Goal: Task Accomplishment & Management: Use online tool/utility

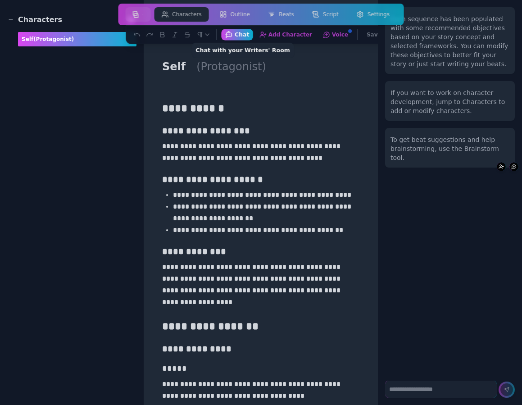
click at [241, 37] on button "Chat Chat with your Writers' Room" at bounding box center [237, 34] width 32 height 11
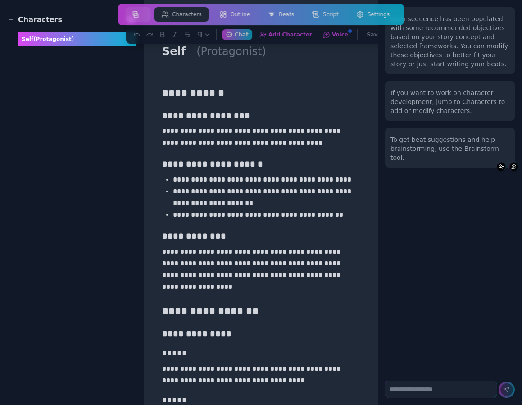
scroll to position [18, 0]
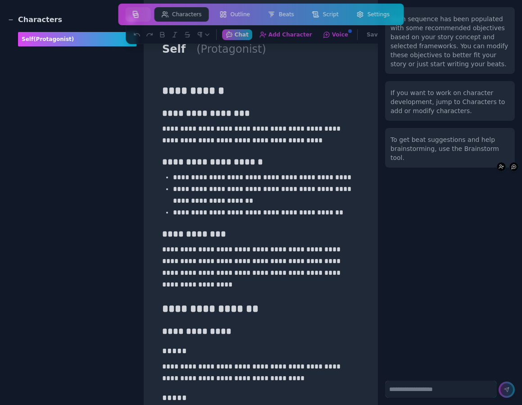
drag, startPoint x: 334, startPoint y: 36, endPoint x: 319, endPoint y: 77, distance: 43.7
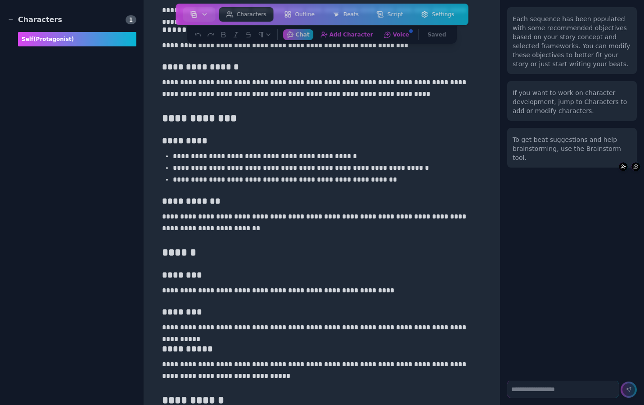
scroll to position [331, 0]
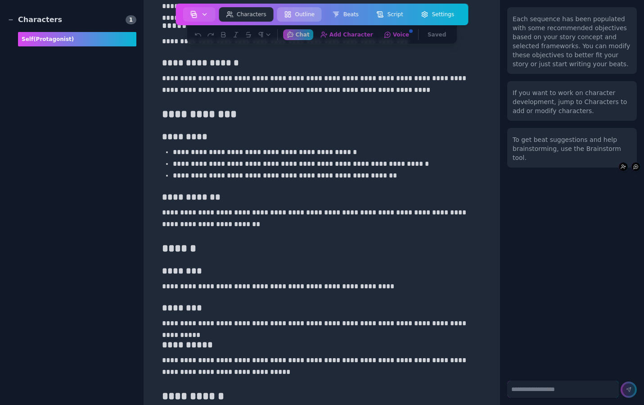
click at [302, 10] on button "Outline" at bounding box center [299, 14] width 45 height 14
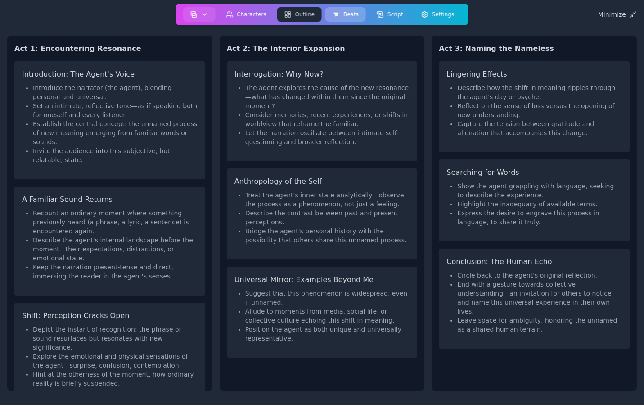
click at [351, 8] on button "Beats" at bounding box center [345, 14] width 41 height 14
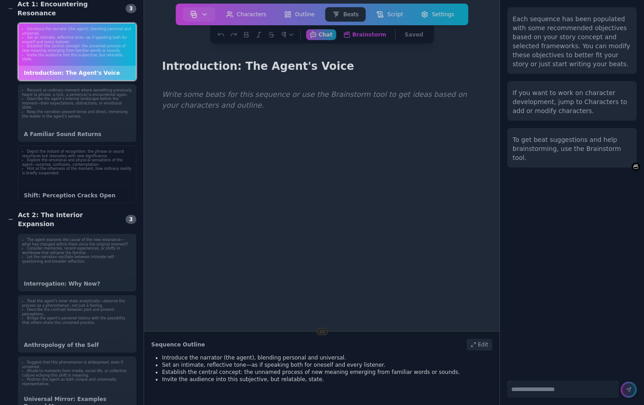
scroll to position [32, 0]
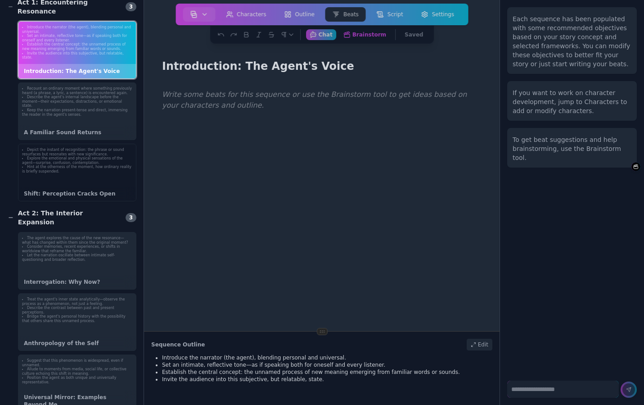
click at [109, 174] on div "Depict the instant of recognition: the phrase or sound resurfaces but resonates…" at bounding box center [77, 173] width 118 height 58
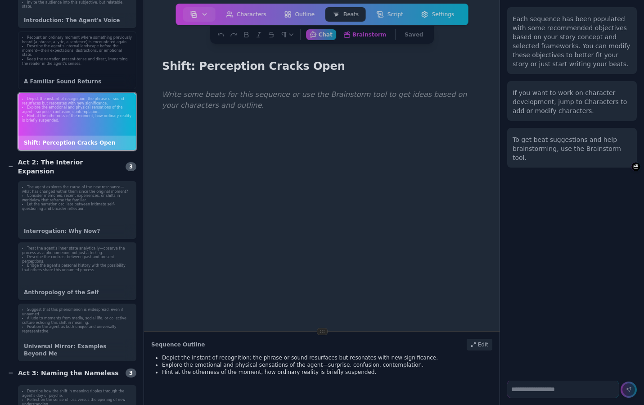
scroll to position [90, 0]
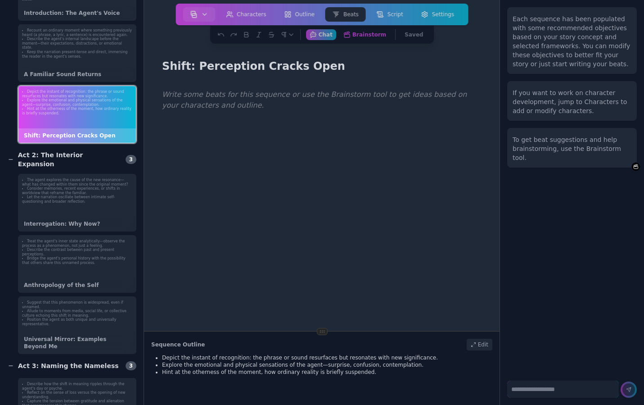
drag, startPoint x: 372, startPoint y: 34, endPoint x: 335, endPoint y: 128, distance: 100.7
click at [335, 128] on main "Shift: Perception Cracks Open Write some beats for this sequence or use the Bra…" at bounding box center [322, 165] width 356 height 331
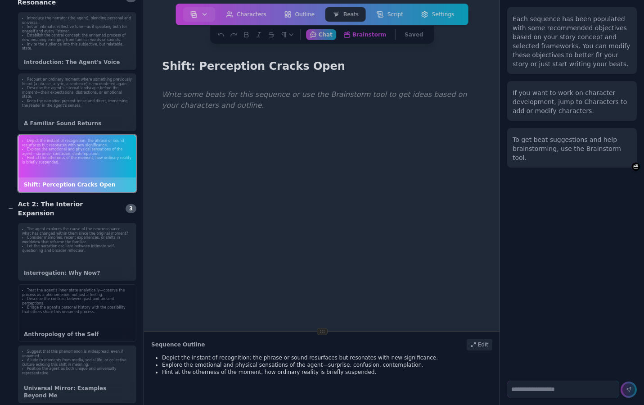
scroll to position [34, 0]
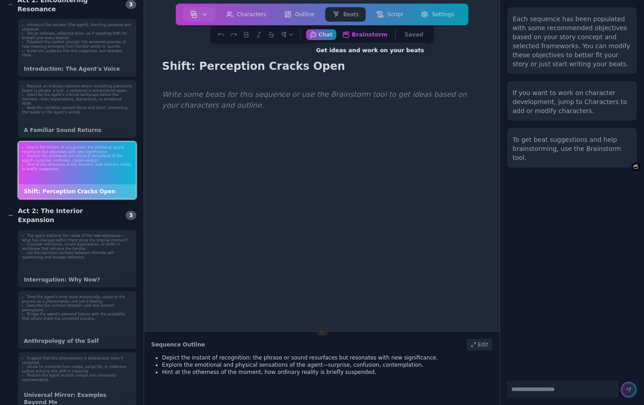
click at [367, 35] on button "Brainstorm Get ideas and work on your beats" at bounding box center [365, 34] width 53 height 11
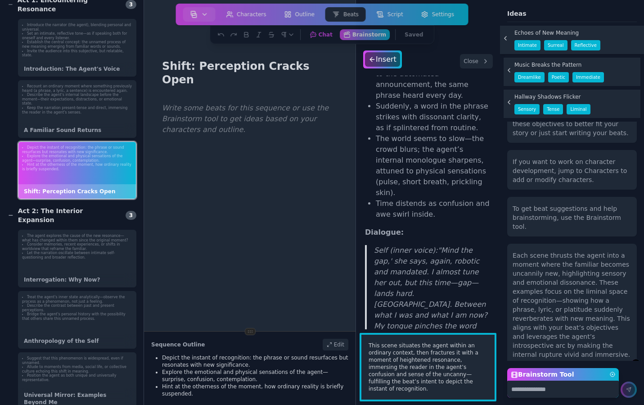
scroll to position [114, 0]
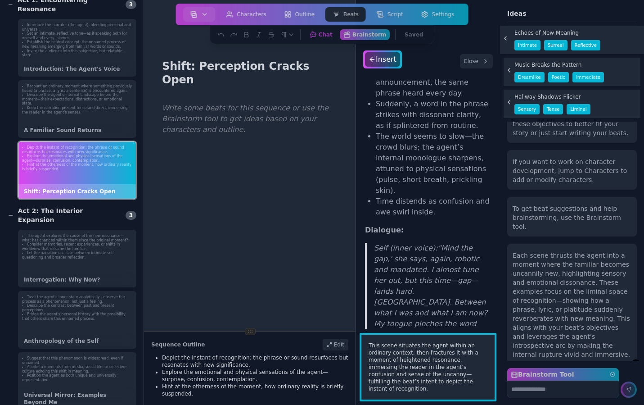
click at [409, 353] on span "This scene situates the agent within an ordinary context, then fractures it wit…" at bounding box center [428, 367] width 119 height 50
click at [323, 34] on button "Chat Chat with your Writers' Room" at bounding box center [321, 34] width 32 height 11
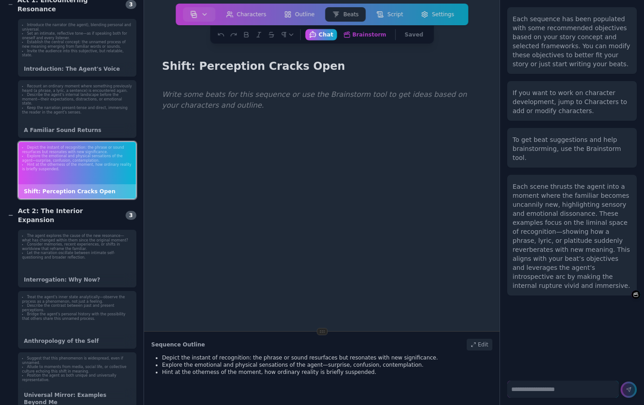
scroll to position [0, 0]
click at [358, 35] on button "Brainstorm Get ideas and work on your beats" at bounding box center [365, 34] width 53 height 11
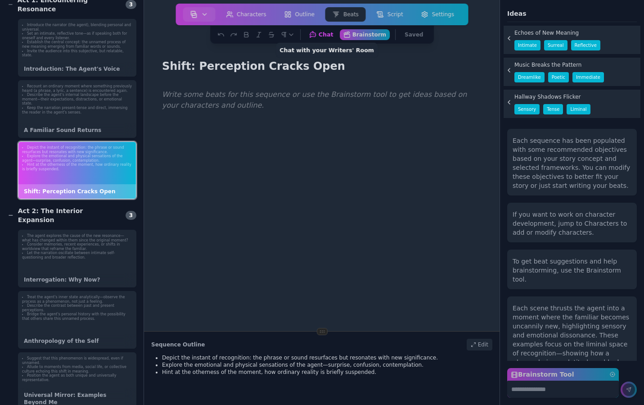
click at [326, 36] on button "Chat Chat with your Writers' Room" at bounding box center [321, 34] width 32 height 11
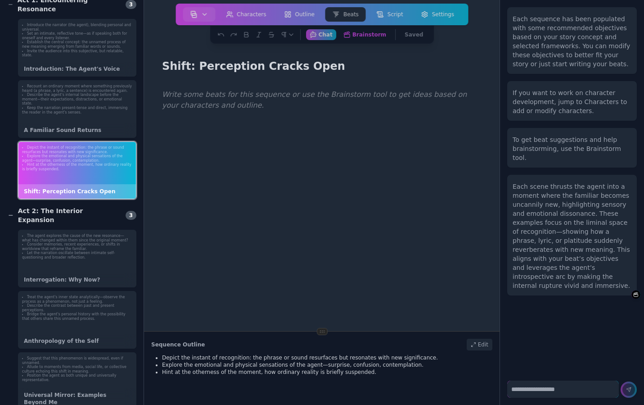
click at [521, 392] on textarea at bounding box center [563, 388] width 112 height 17
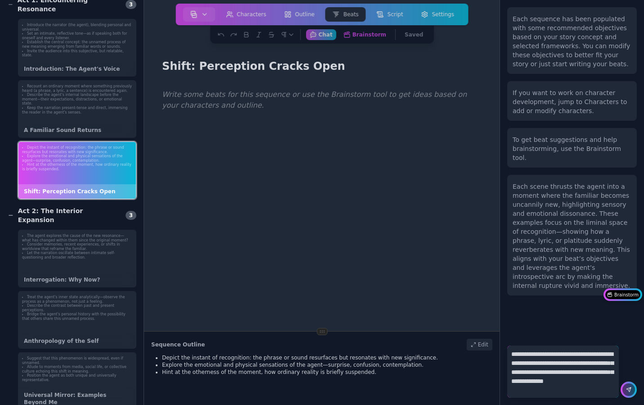
type textarea "**********"
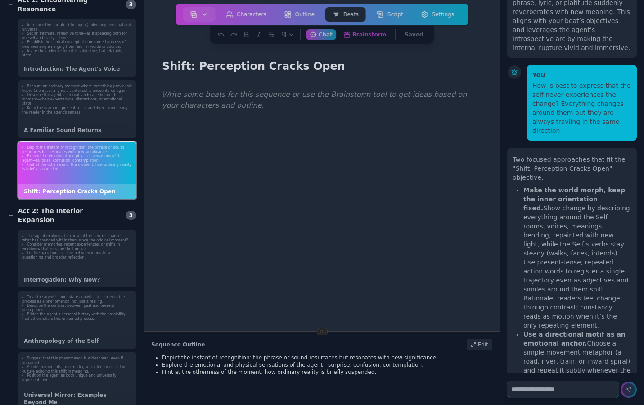
scroll to position [315, 0]
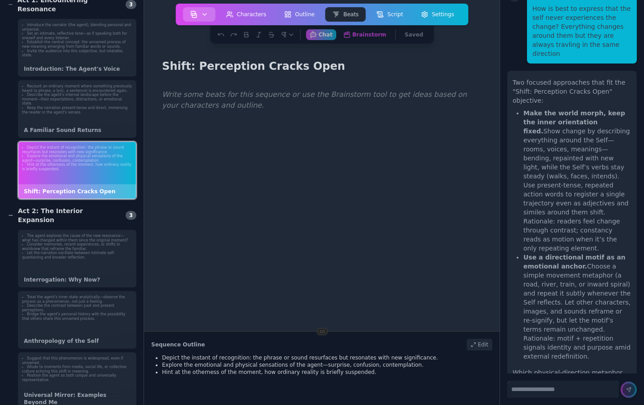
click at [210, 16] on button "button" at bounding box center [199, 14] width 32 height 14
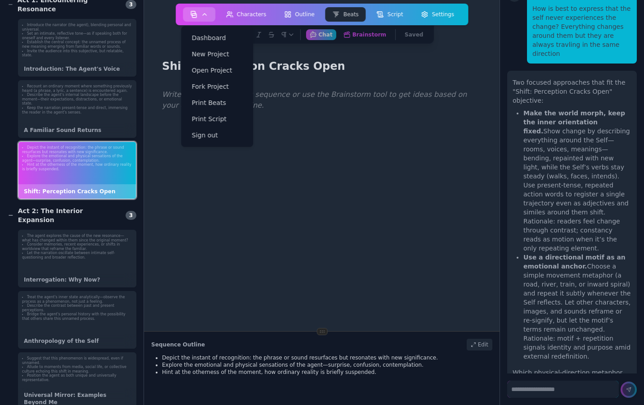
click at [210, 16] on button "button" at bounding box center [199, 14] width 32 height 14
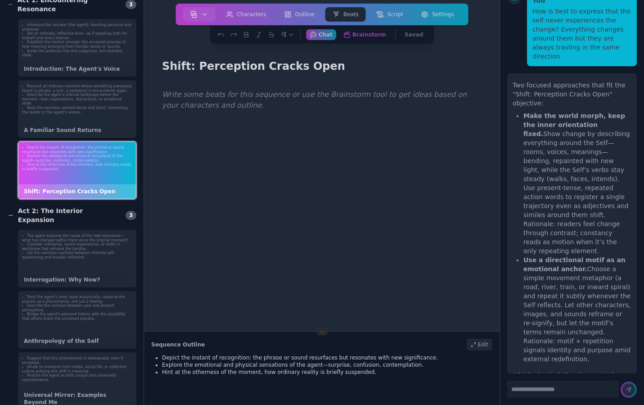
scroll to position [312, 0]
drag, startPoint x: 607, startPoint y: 203, endPoint x: 548, endPoint y: 110, distance: 110.3
click at [521, 111] on li "Make the world morph, keep the inner orientation fixed. Show change by describi…" at bounding box center [578, 183] width 108 height 144
click at [521, 112] on li "Make the world morph, keep the inner orientation fixed. Show change by describi…" at bounding box center [578, 183] width 108 height 144
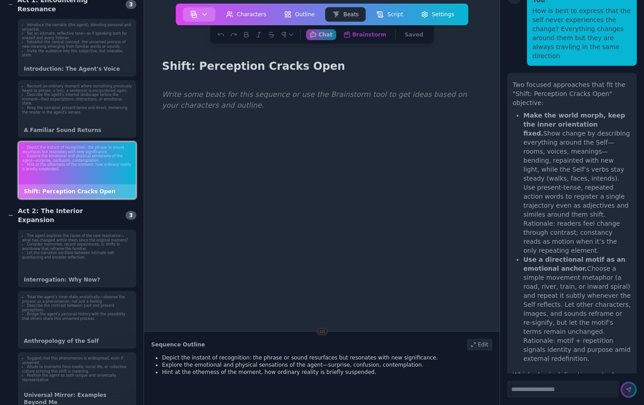
click at [212, 18] on button "button" at bounding box center [199, 14] width 32 height 14
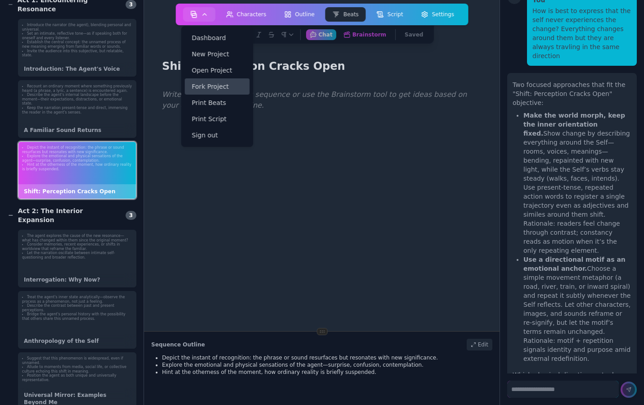
click at [231, 84] on link "Fork Project" at bounding box center [217, 86] width 65 height 16
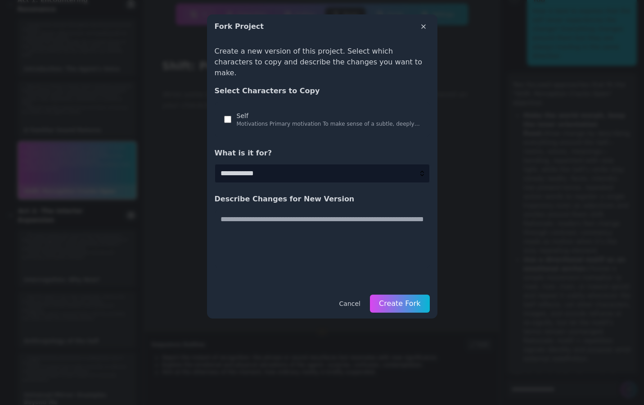
click at [271, 166] on select "**********" at bounding box center [322, 173] width 215 height 19
click at [215, 164] on select "**********" at bounding box center [322, 173] width 215 height 19
click at [271, 165] on select "**********" at bounding box center [322, 173] width 215 height 19
select select "*"
click at [215, 164] on select "**********" at bounding box center [322, 173] width 215 height 19
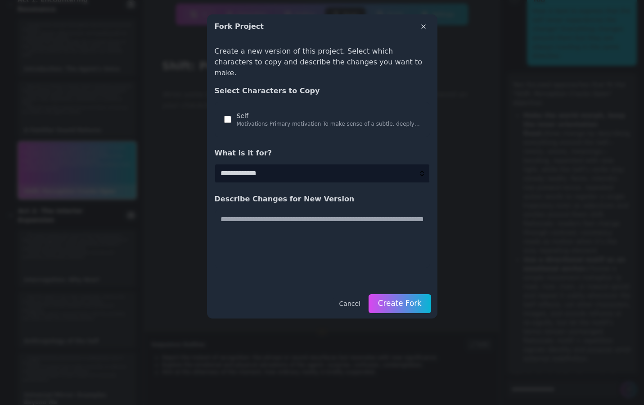
click at [389, 297] on button "Create Fork" at bounding box center [400, 303] width 63 height 19
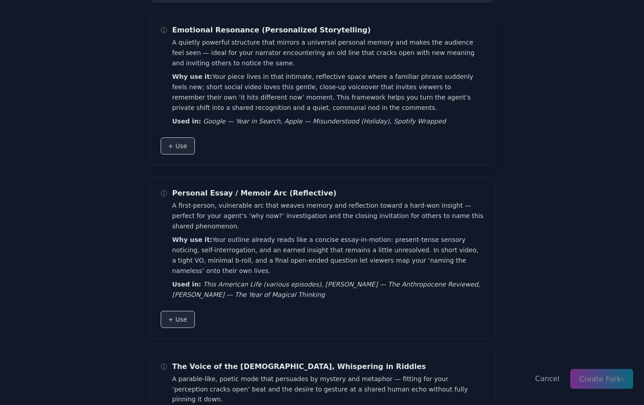
scroll to position [136, 0]
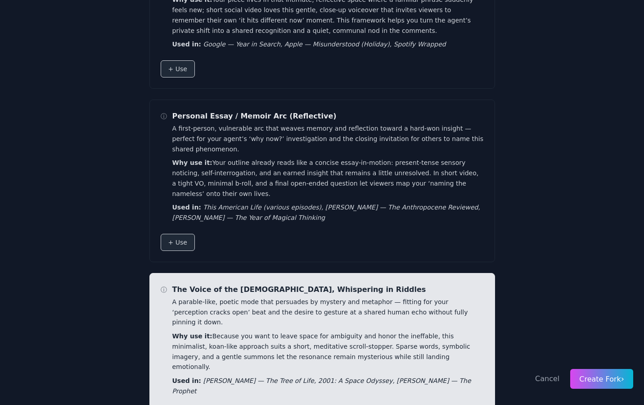
click at [521, 380] on span "Create Fork ›" at bounding box center [601, 379] width 45 height 9
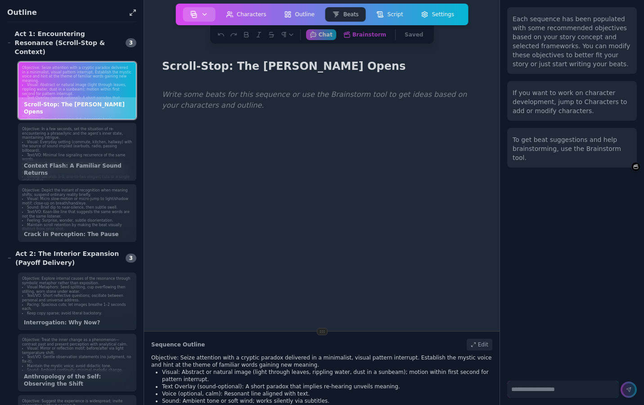
click at [210, 15] on button "button" at bounding box center [199, 14] width 32 height 14
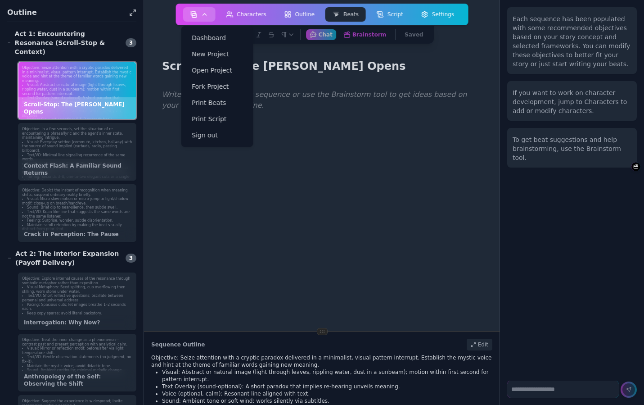
click at [210, 14] on button "button" at bounding box center [199, 14] width 32 height 14
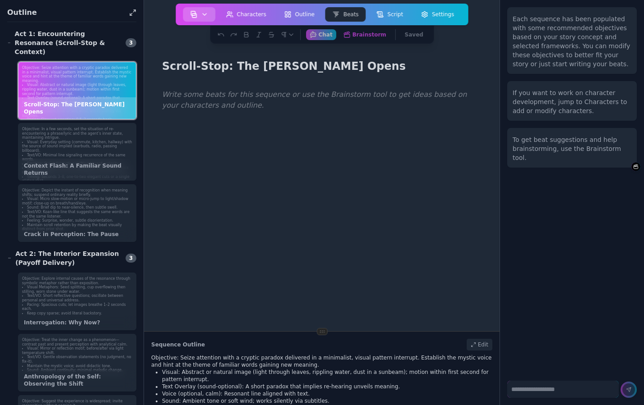
click at [206, 13] on icon "button" at bounding box center [204, 14] width 7 height 7
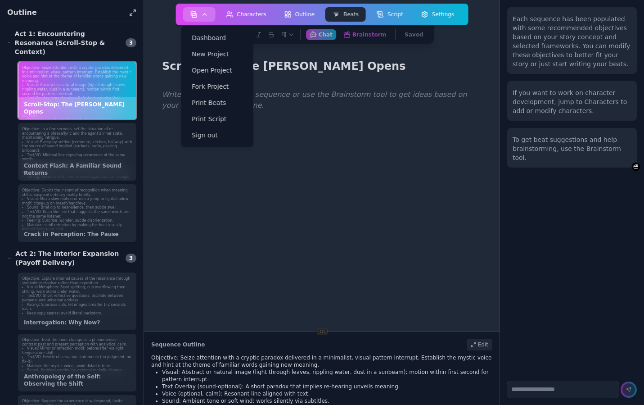
click at [206, 13] on icon "button" at bounding box center [204, 14] width 7 height 7
